Goal: Information Seeking & Learning: Check status

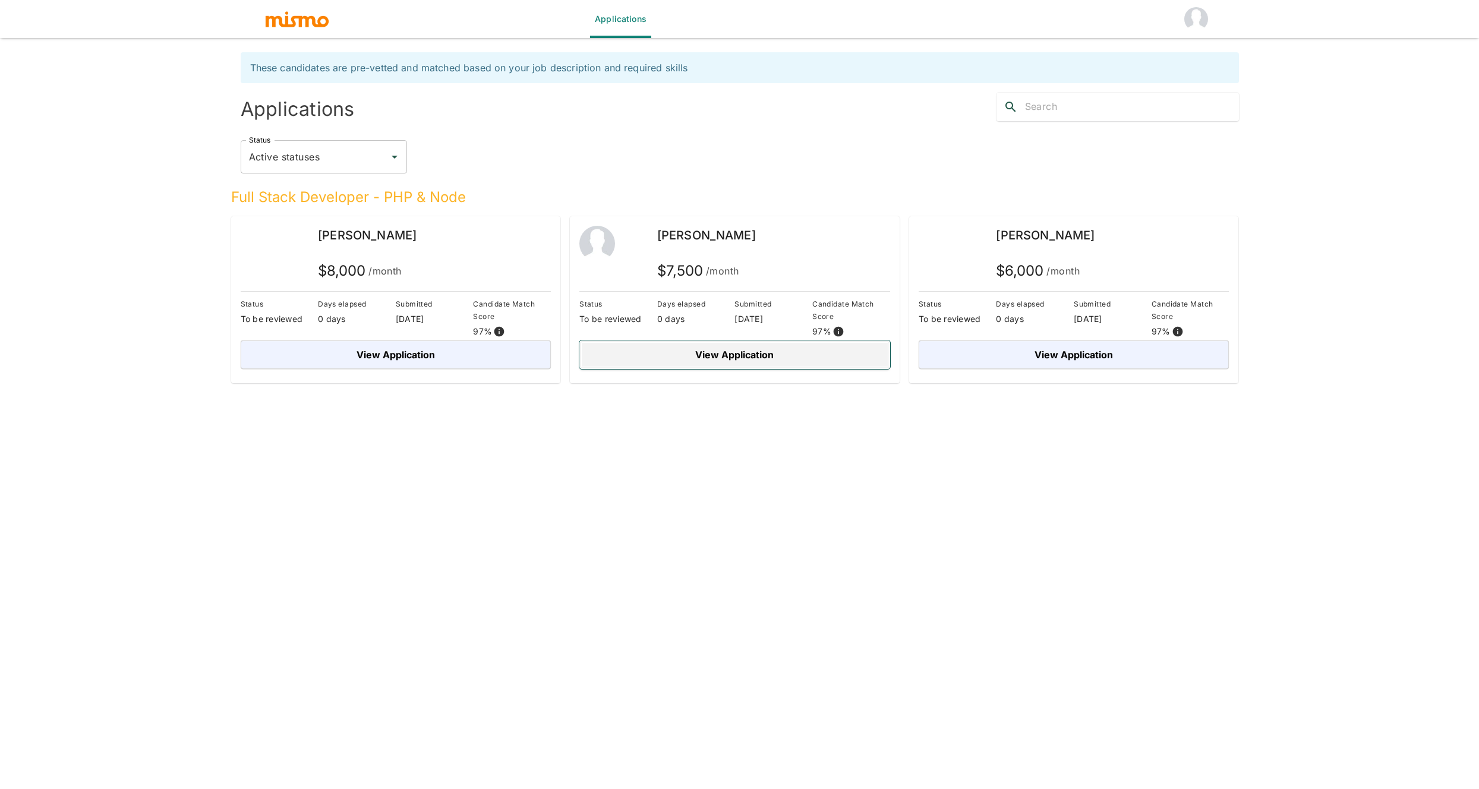
click at [683, 365] on button "View Application" at bounding box center [734, 354] width 311 height 29
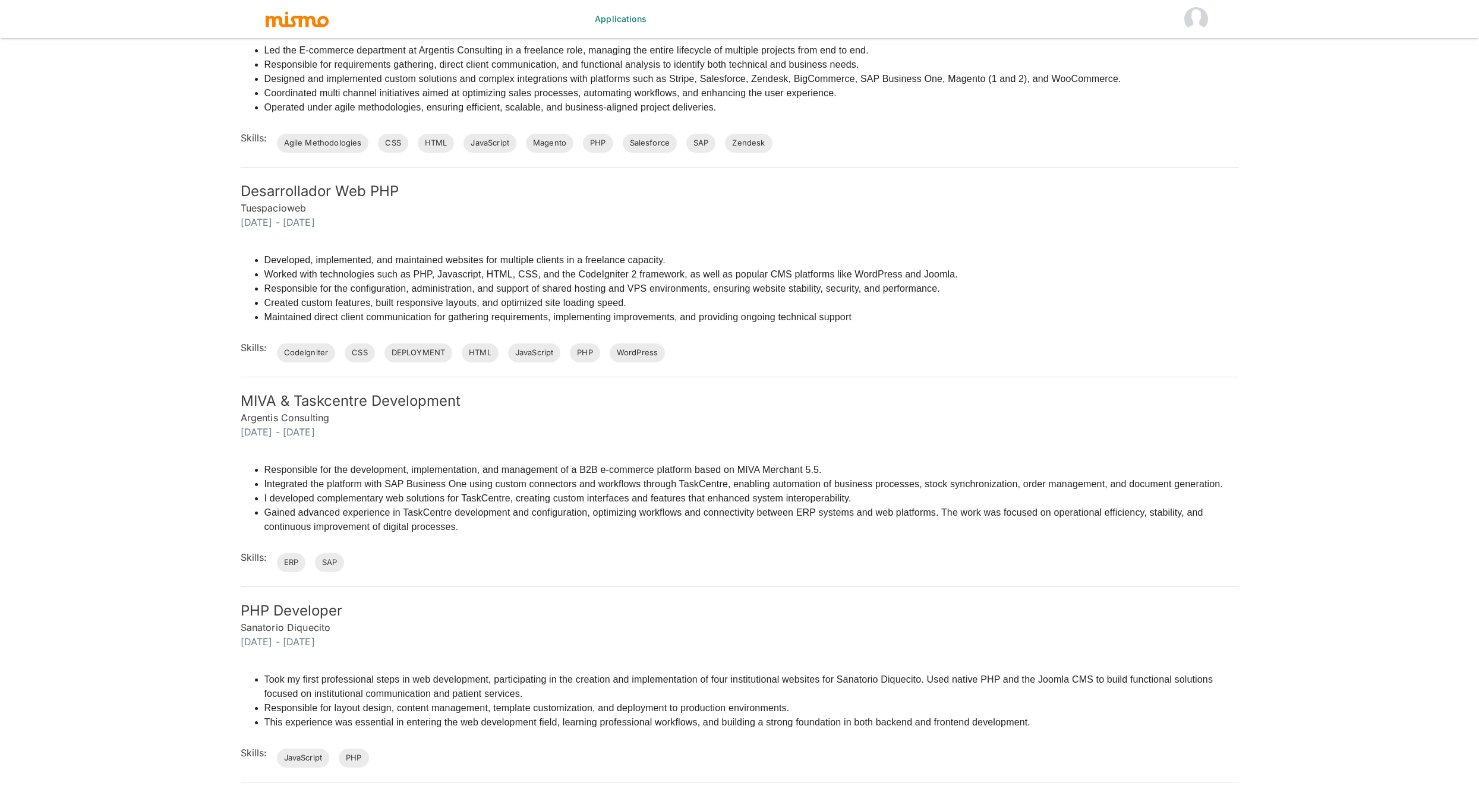
scroll to position [1109, 0]
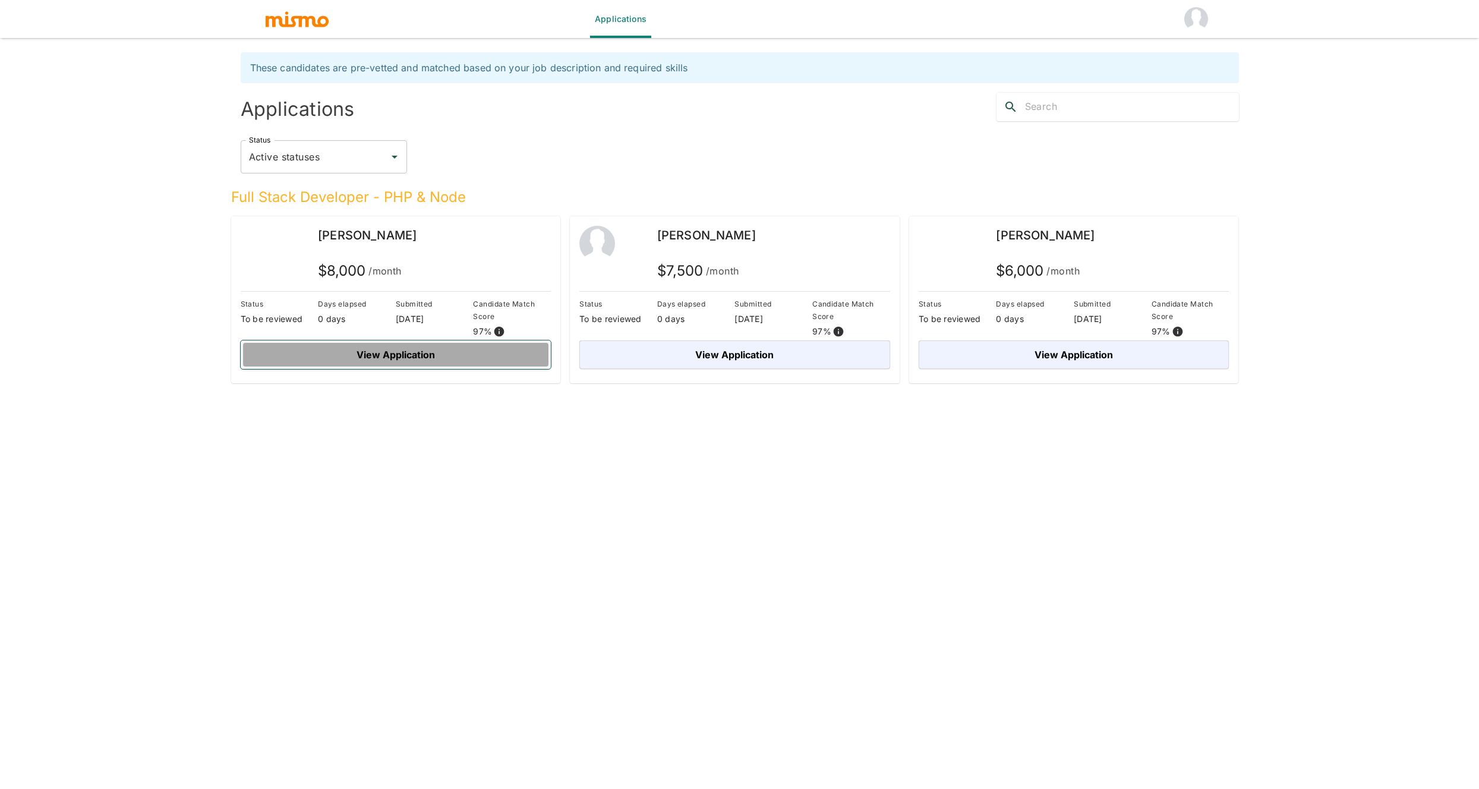
click at [466, 351] on button "View Application" at bounding box center [396, 354] width 311 height 29
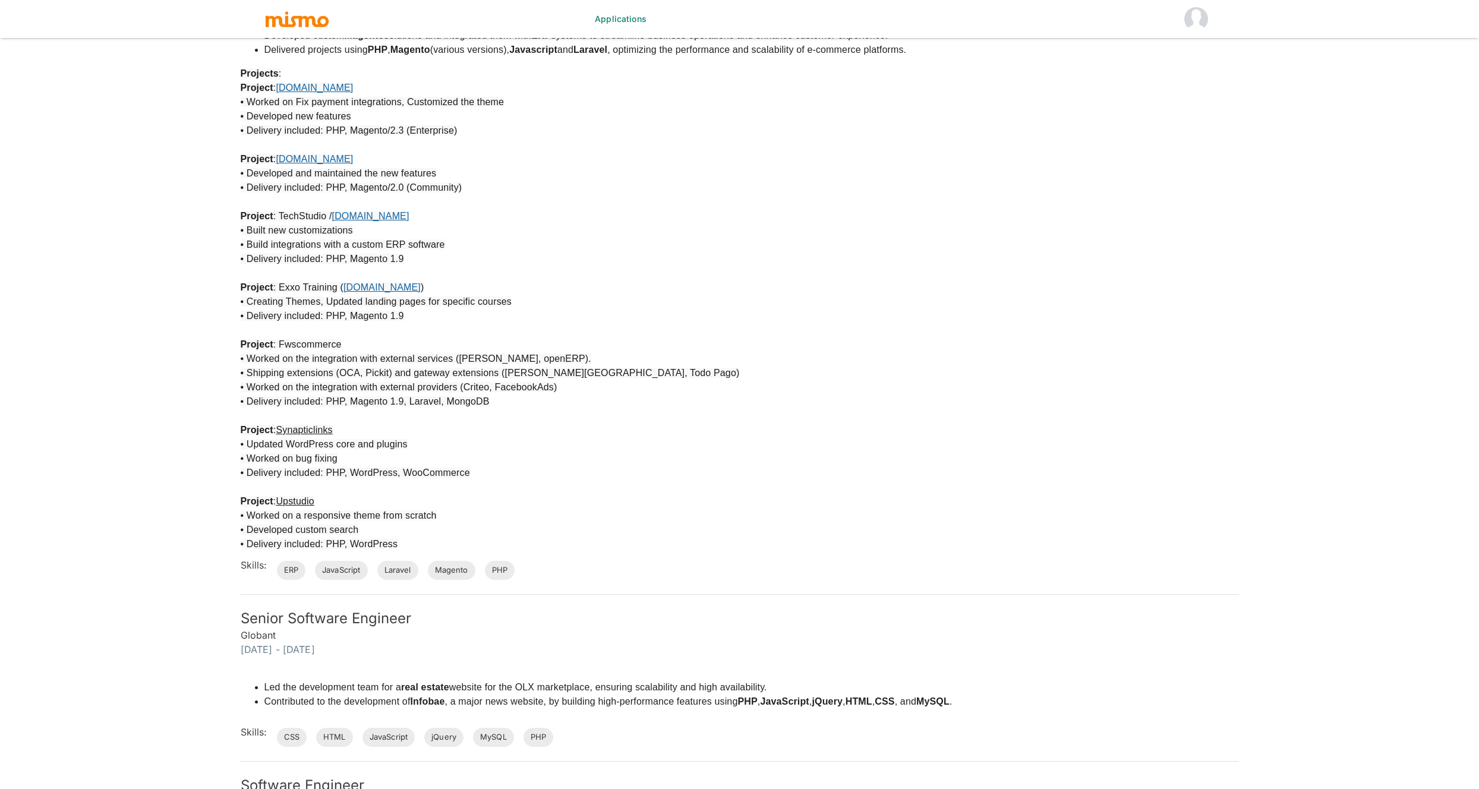
scroll to position [1785, 0]
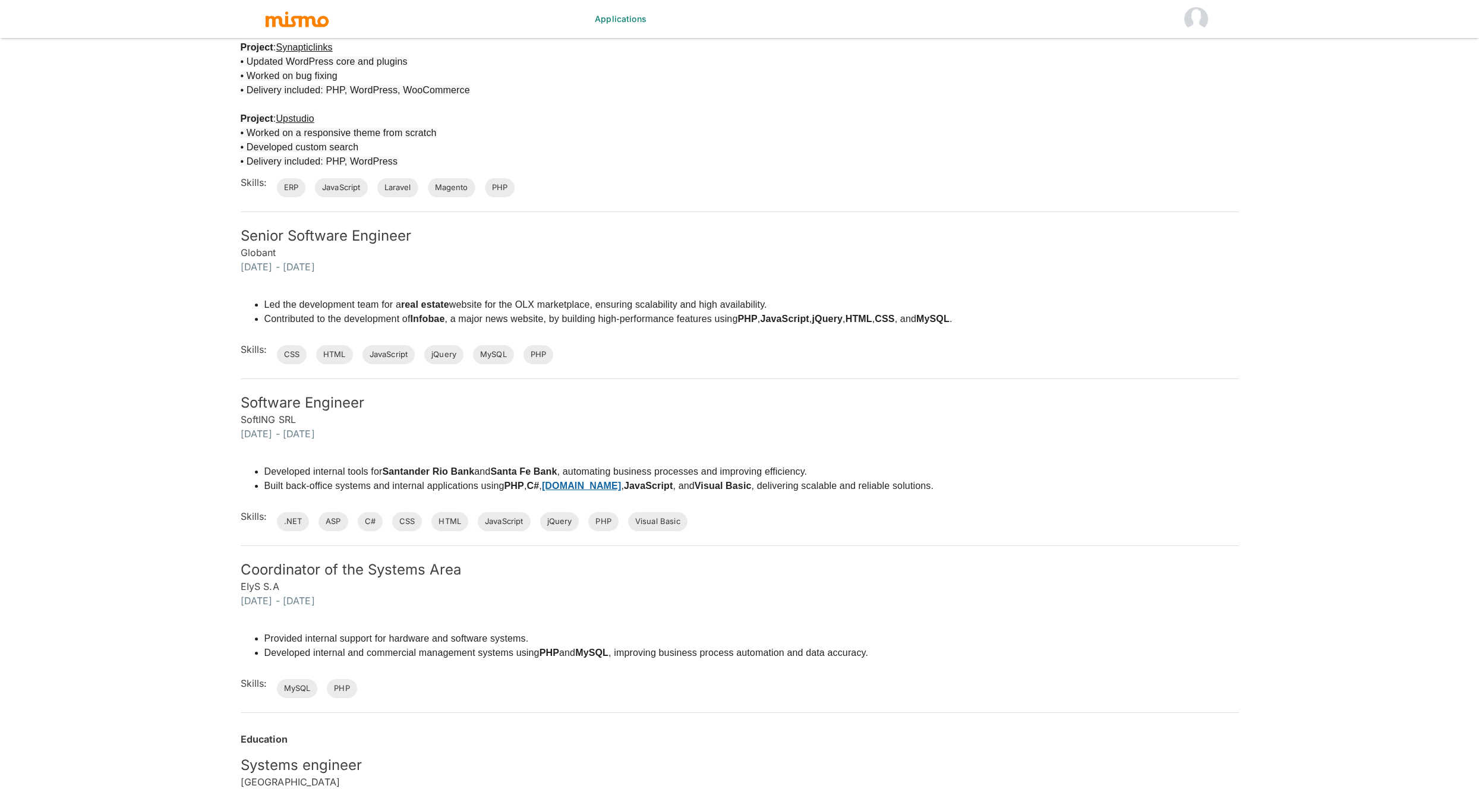
click at [1008, 446] on div "Developed internal tools for Santander Rio Bank and Santa Fe Bank , automating …" at bounding box center [732, 486] width 1013 height 90
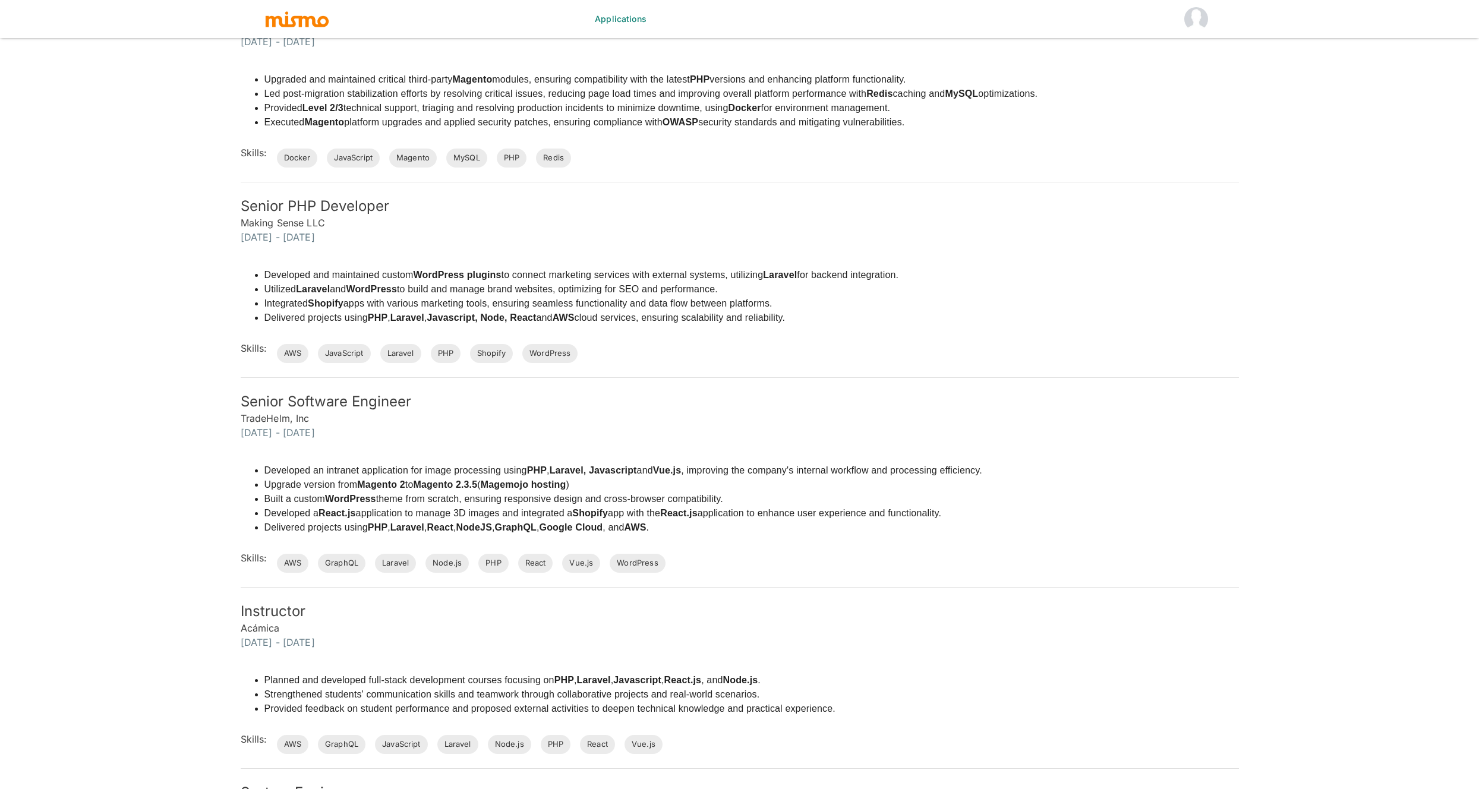
scroll to position [1058, 0]
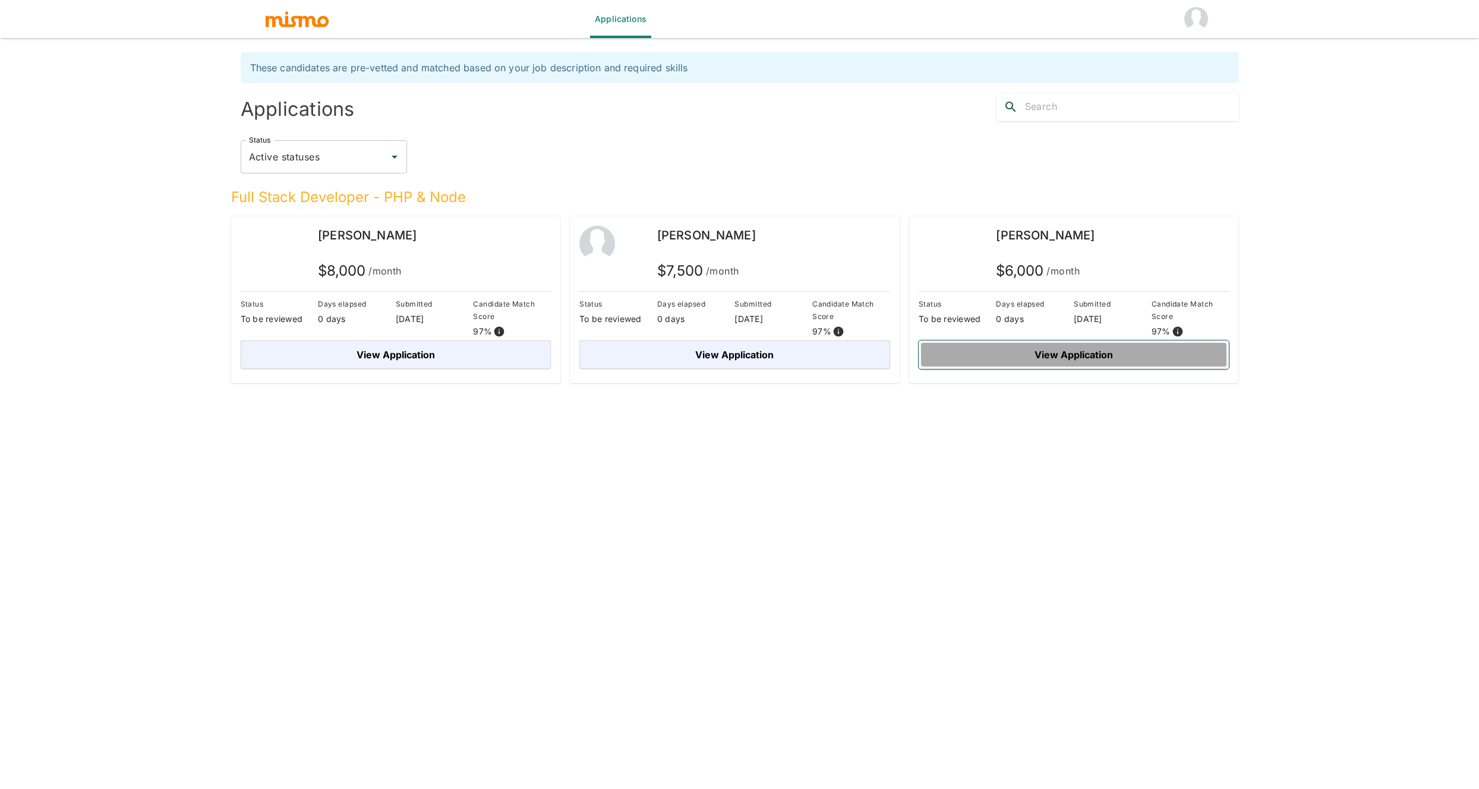
click at [1046, 358] on button "View Application" at bounding box center [1074, 354] width 311 height 29
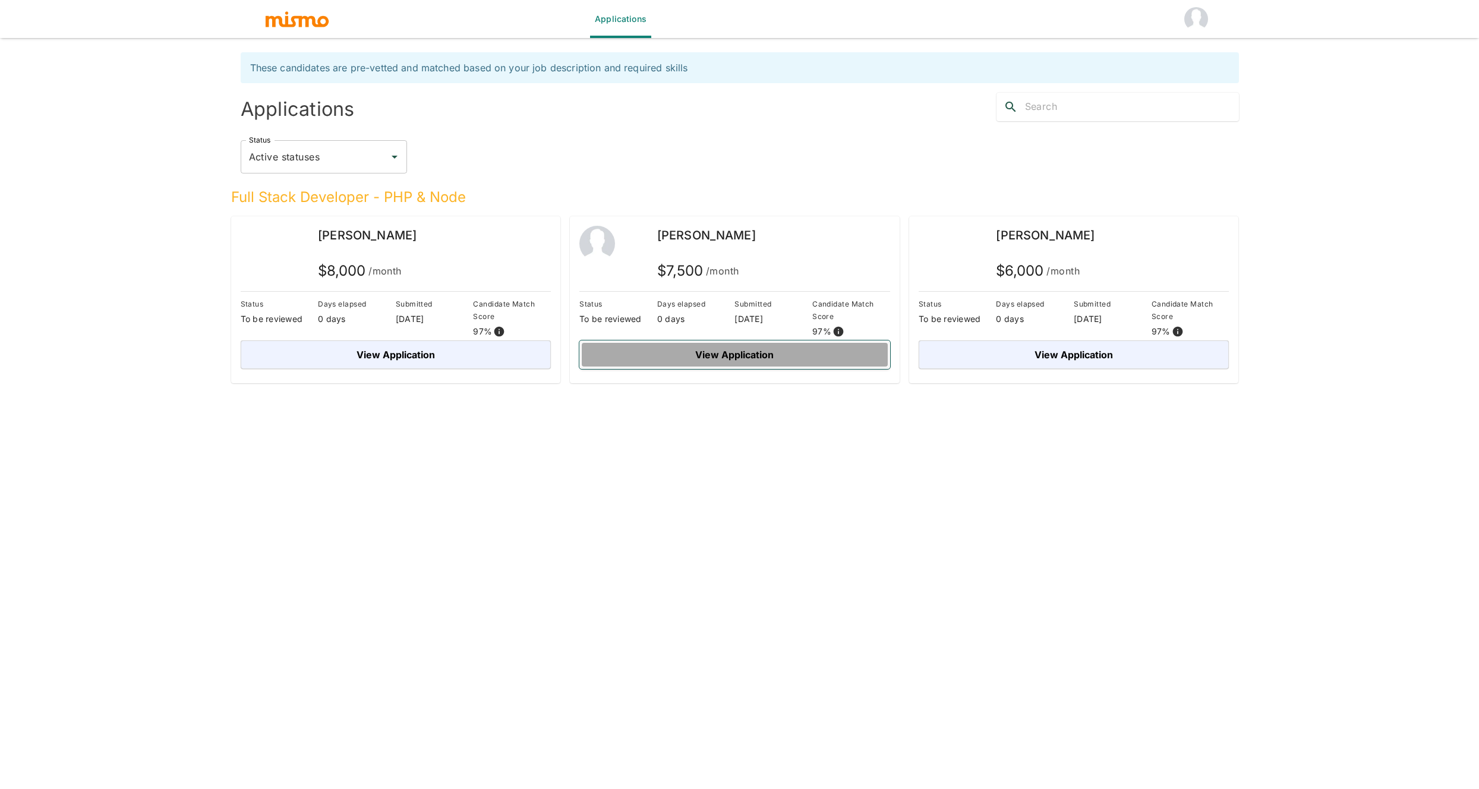
click at [689, 352] on button "View Application" at bounding box center [734, 354] width 311 height 29
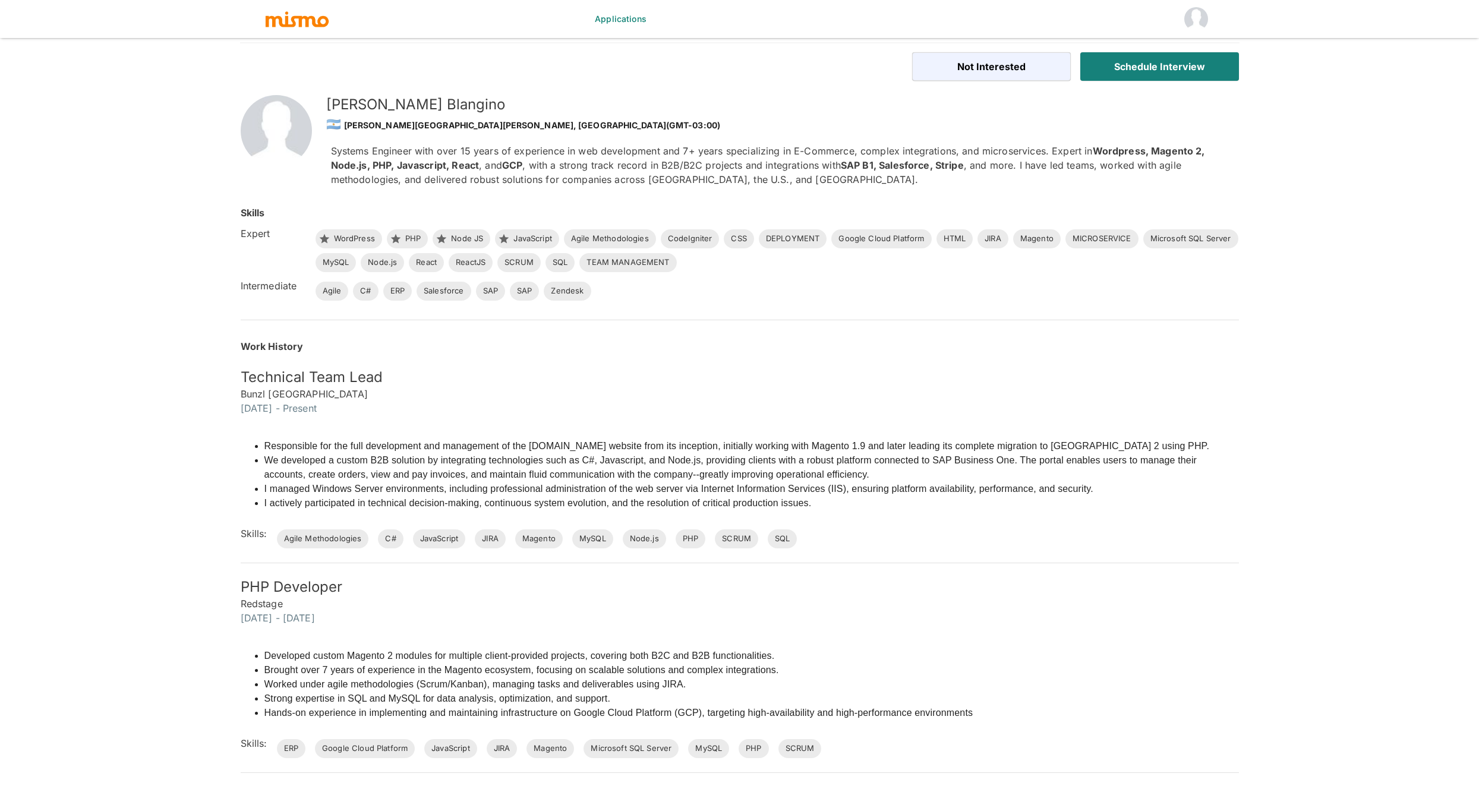
click at [792, 391] on h6 "Bunzl [GEOGRAPHIC_DATA]" at bounding box center [740, 394] width 998 height 14
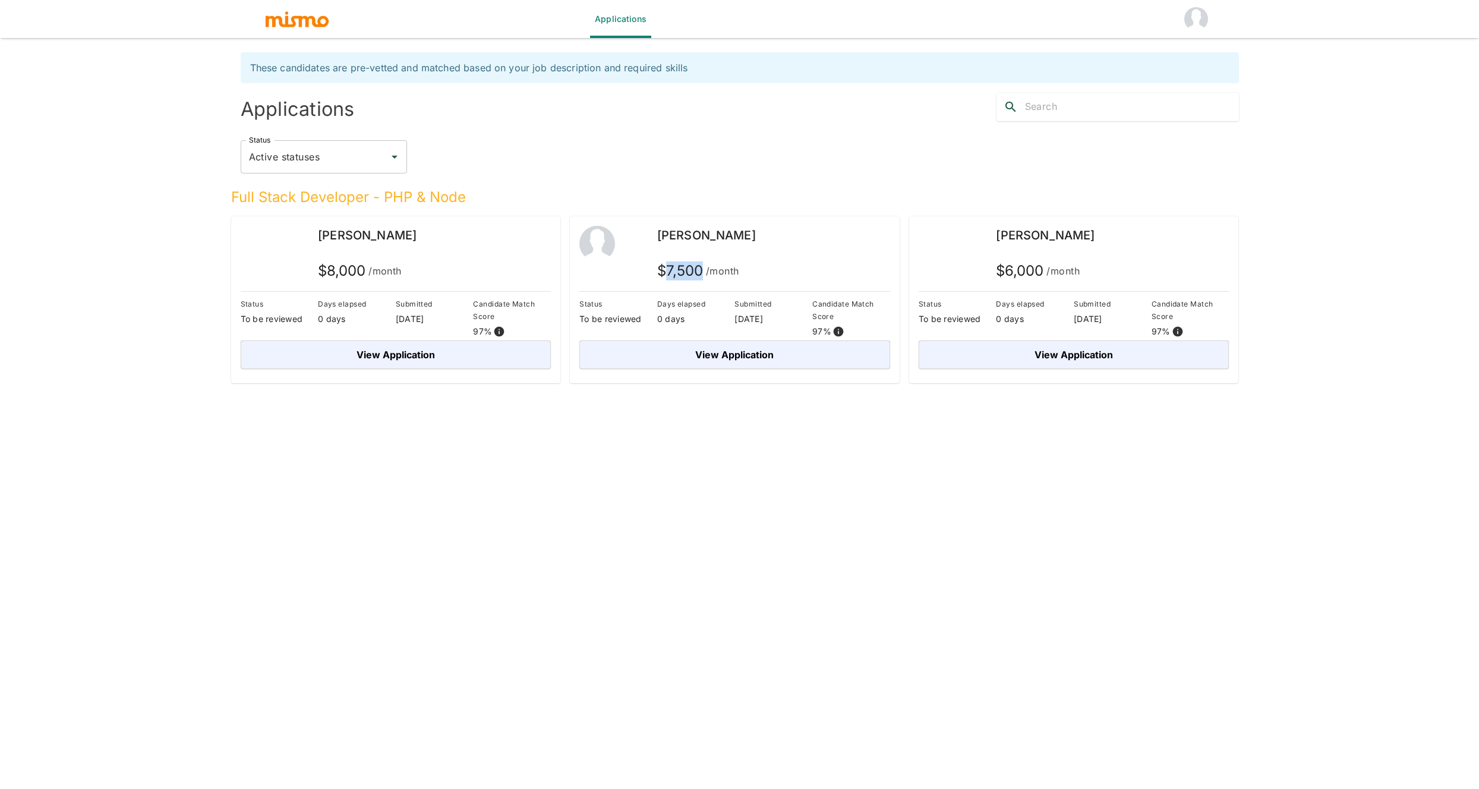
drag, startPoint x: 743, startPoint y: 272, endPoint x: 665, endPoint y: 275, distance: 77.9
click at [665, 275] on div "$ 7,500 /month" at bounding box center [773, 273] width 233 height 24
click at [980, 331] on div "Status To be reviewed" at bounding box center [958, 317] width 78 height 39
